Goal: Task Accomplishment & Management: Manage account settings

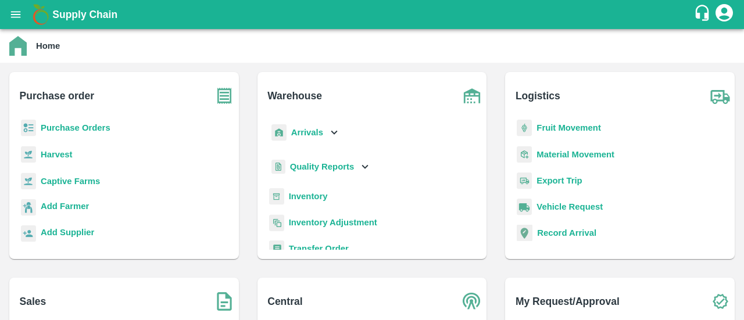
click at [79, 126] on b "Purchase Orders" at bounding box center [76, 127] width 70 height 9
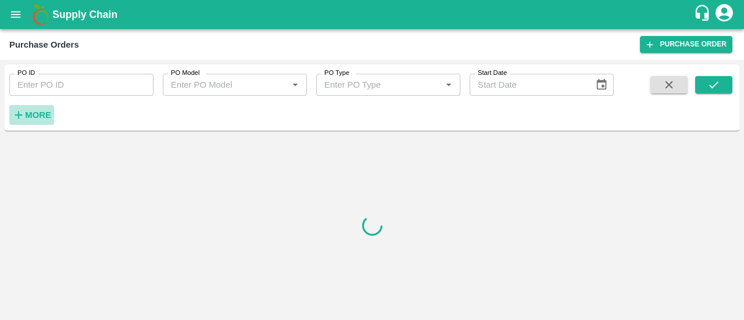
click at [24, 116] on icon "button" at bounding box center [18, 115] width 13 height 13
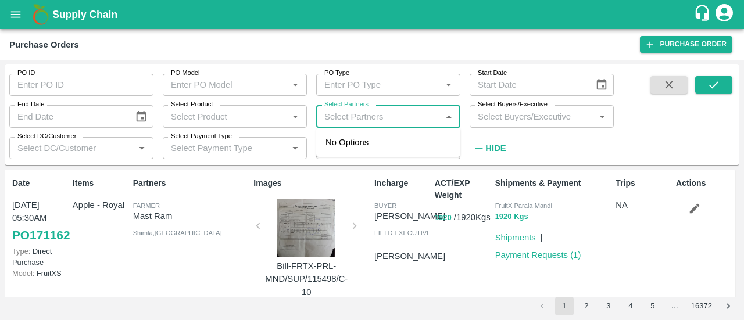
click at [352, 117] on input "Select Partners" at bounding box center [379, 116] width 118 height 15
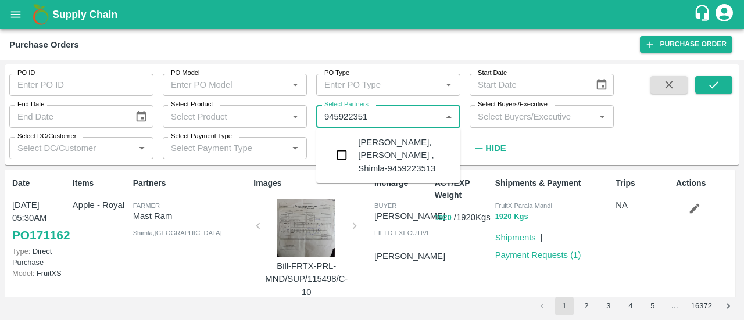
type input "9459223513"
click at [343, 160] on input "checkbox" at bounding box center [341, 155] width 23 height 23
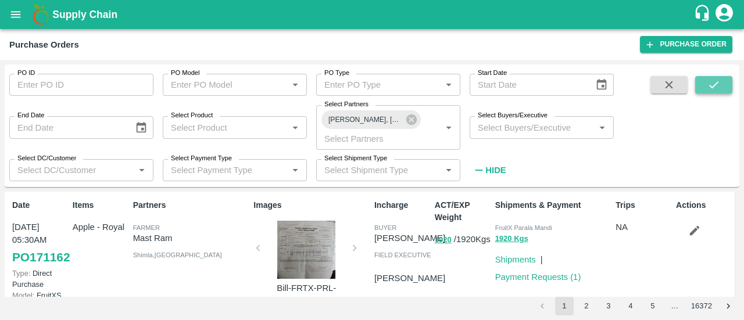
click at [709, 84] on icon "submit" at bounding box center [713, 84] width 13 height 13
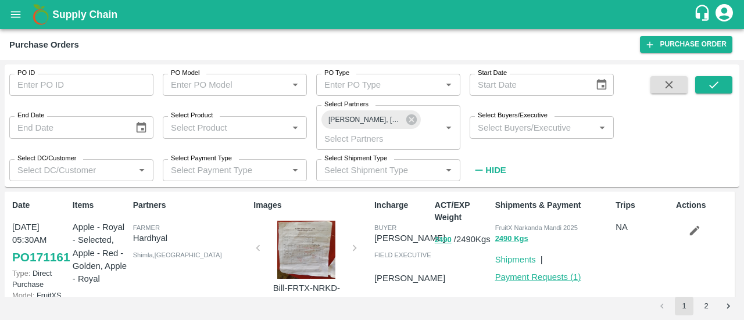
click at [548, 276] on link "Payment Requests ( 1 )" at bounding box center [538, 277] width 86 height 9
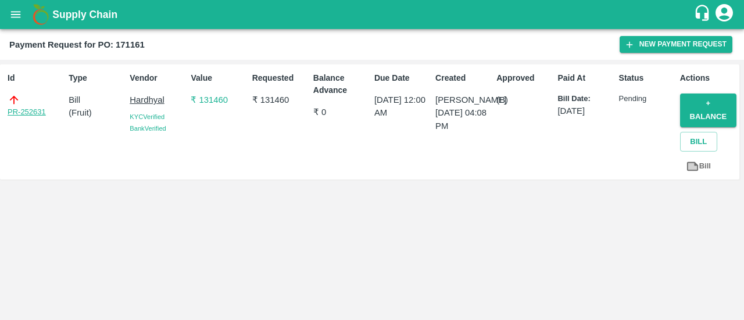
click at [28, 114] on link "PR-252631" at bounding box center [27, 112] width 38 height 12
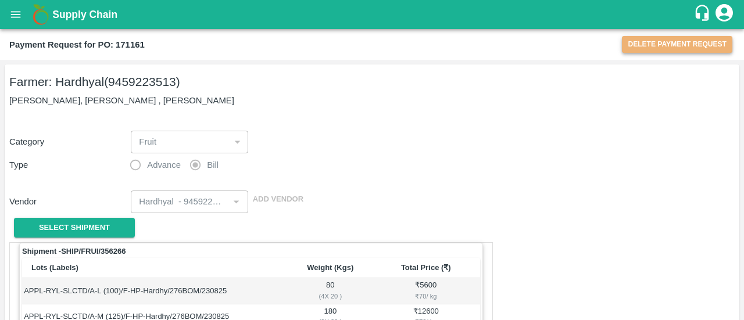
click at [652, 41] on button "Delete Payment Request" at bounding box center [677, 44] width 110 height 17
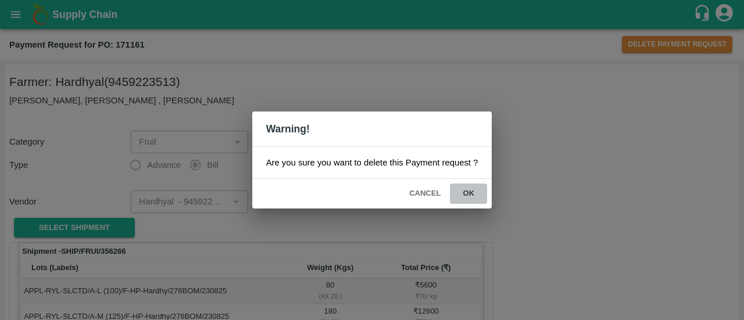
click at [469, 195] on button "ok" at bounding box center [468, 194] width 37 height 20
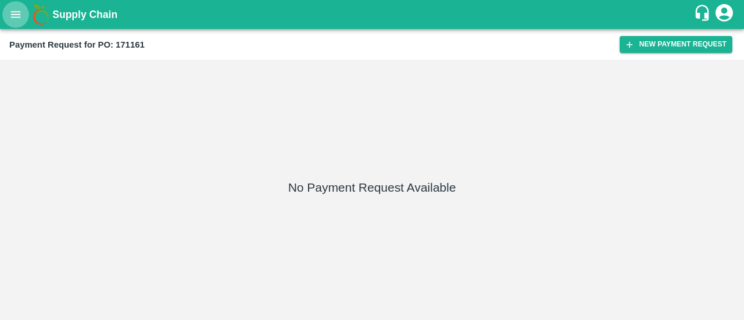
click at [17, 10] on icon "open drawer" at bounding box center [15, 14] width 13 height 13
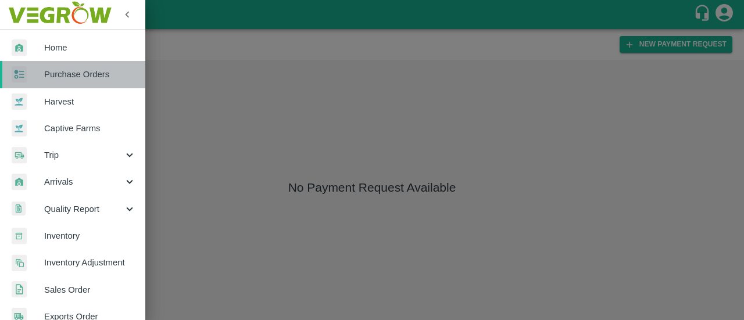
click at [94, 70] on span "Purchase Orders" at bounding box center [90, 74] width 92 height 13
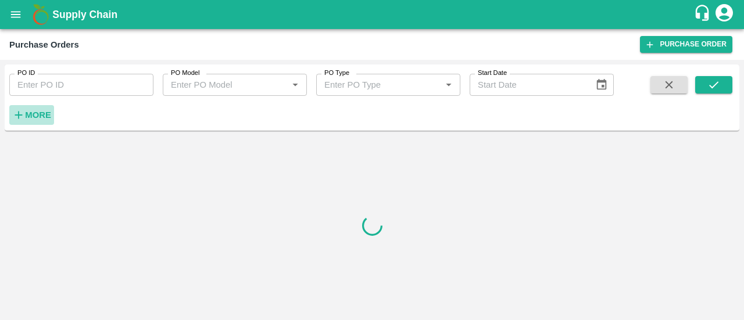
click at [20, 113] on icon "button" at bounding box center [18, 115] width 13 height 13
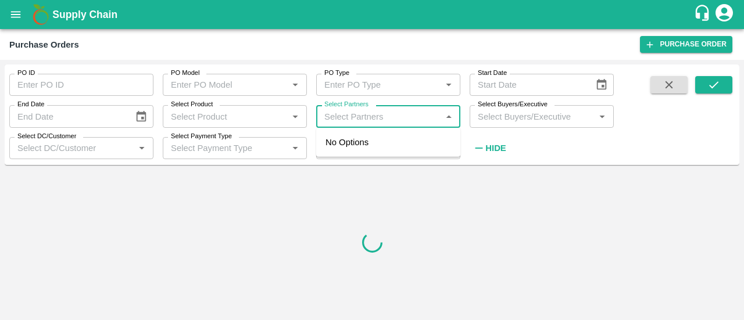
click at [358, 117] on input "Select Partners" at bounding box center [379, 116] width 118 height 15
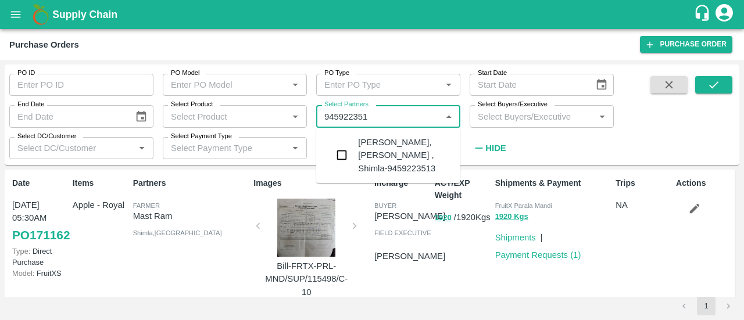
type input "9459223513"
click at [346, 160] on input "checkbox" at bounding box center [341, 155] width 23 height 23
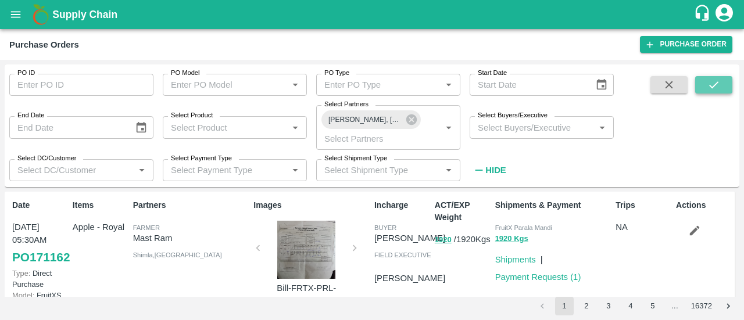
click at [719, 90] on icon "submit" at bounding box center [713, 84] width 13 height 13
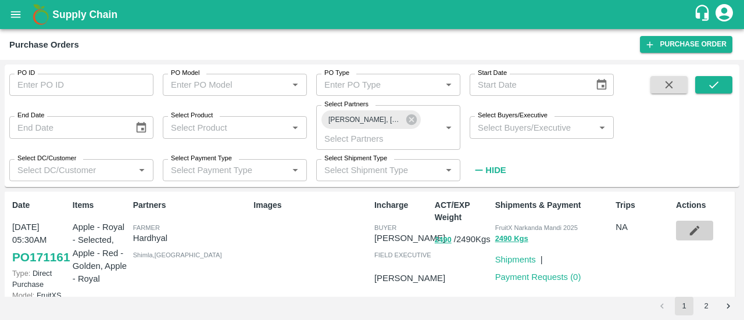
click at [693, 235] on icon "button" at bounding box center [694, 230] width 13 height 13
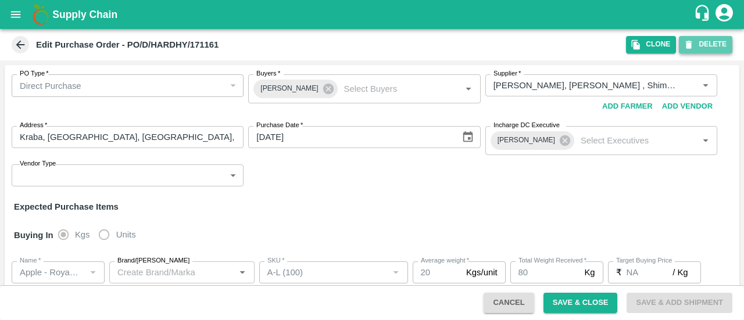
click at [719, 52] on button "DELETE" at bounding box center [705, 44] width 53 height 17
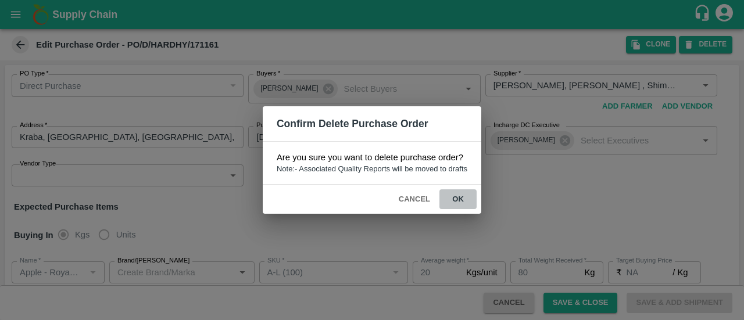
click at [459, 198] on button "ok" at bounding box center [457, 199] width 37 height 20
